Goal: Entertainment & Leisure: Consume media (video, audio)

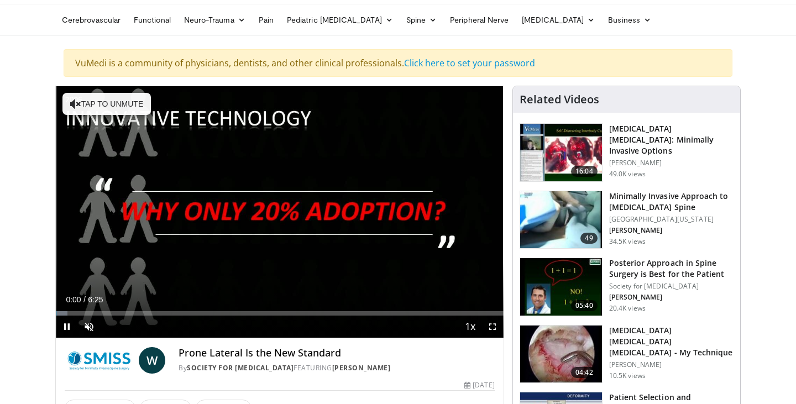
scroll to position [38, 0]
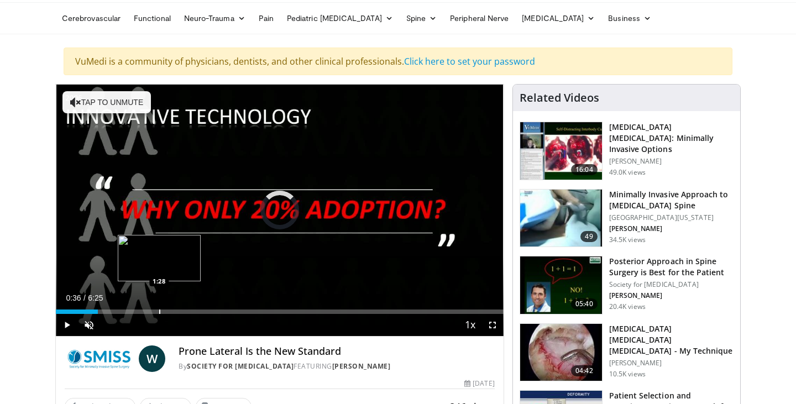
drag, startPoint x: 71, startPoint y: 309, endPoint x: 160, endPoint y: 308, distance: 89.0
click at [160, 308] on div "Loaded : 0.00% 1:27 1:28" at bounding box center [280, 309] width 448 height 11
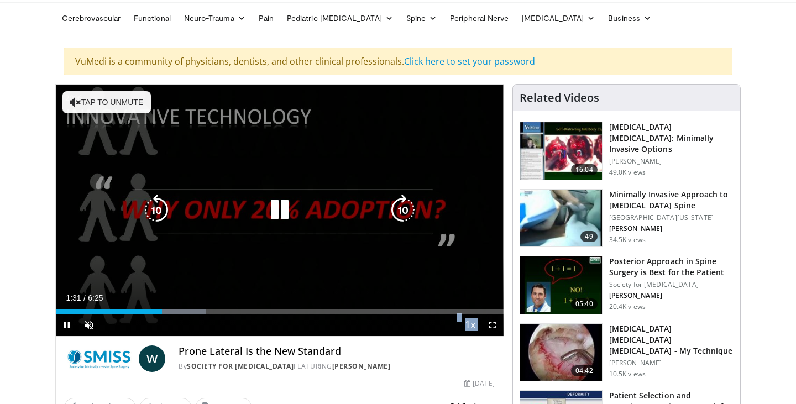
drag, startPoint x: 166, startPoint y: 308, endPoint x: 217, endPoint y: 305, distance: 51.0
click at [217, 306] on video-js "**********" at bounding box center [280, 211] width 448 height 252
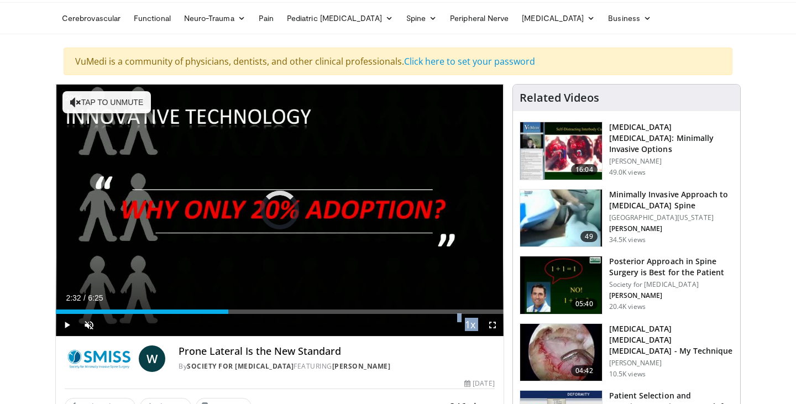
drag, startPoint x: 220, startPoint y: 307, endPoint x: 268, endPoint y: 302, distance: 48.4
click at [267, 303] on video-js "**********" at bounding box center [280, 211] width 448 height 252
drag, startPoint x: 272, startPoint y: 303, endPoint x: 324, endPoint y: 303, distance: 52.0
click at [321, 304] on div "Loaded : 57.14% 3:08 3:10" at bounding box center [280, 309] width 448 height 11
drag, startPoint x: 324, startPoint y: 303, endPoint x: 355, endPoint y: 303, distance: 31.0
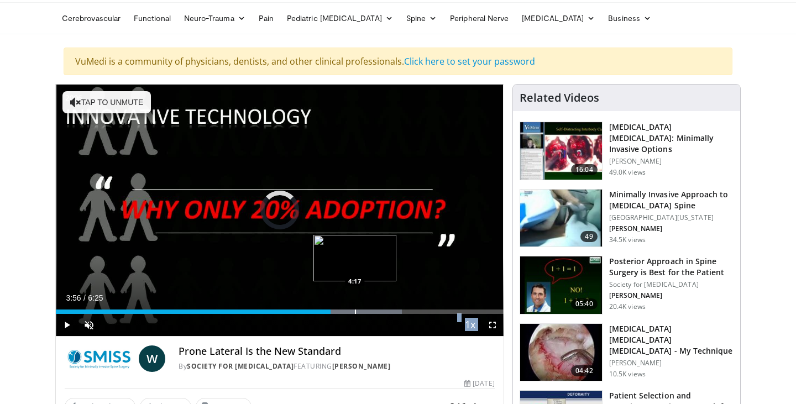
click at [355, 304] on div "Loaded : 77.28% 4:16 4:17" at bounding box center [280, 309] width 448 height 11
